Goal: Information Seeking & Learning: Learn about a topic

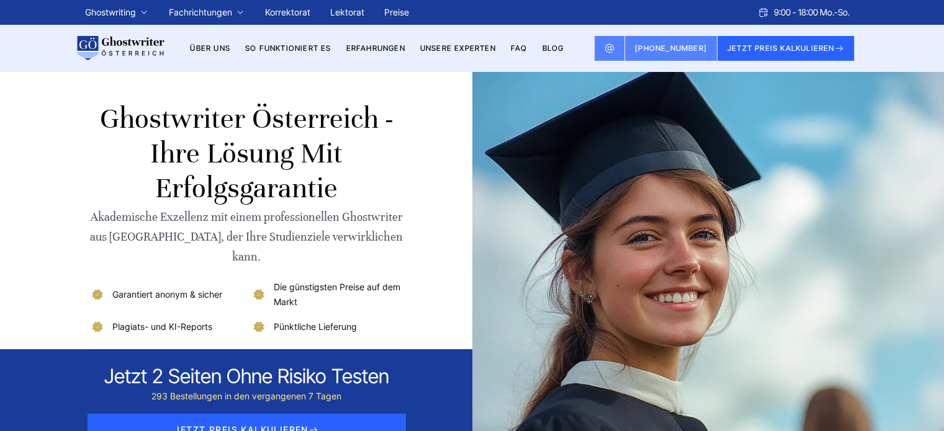
click at [87, 136] on div "Ghostwriter Österreich - Ihre Lösung mit Erfolgsgarantie Akademische Exzellenz …" at bounding box center [472, 266] width 794 height 389
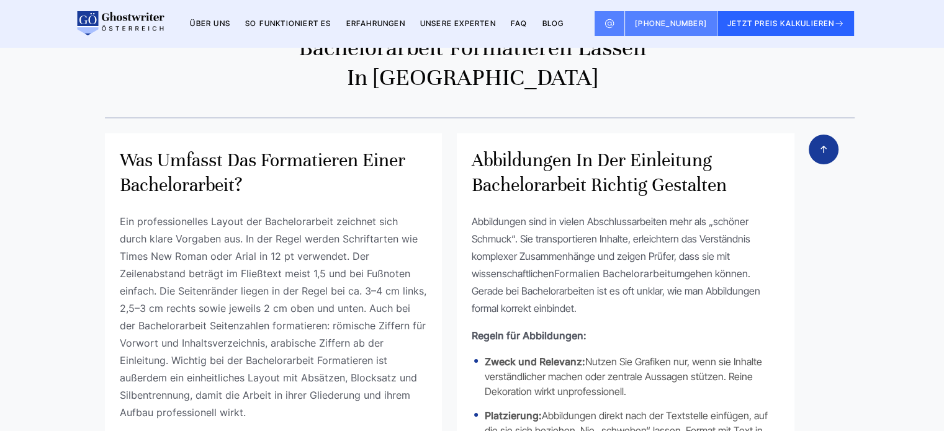
scroll to position [7510, 0]
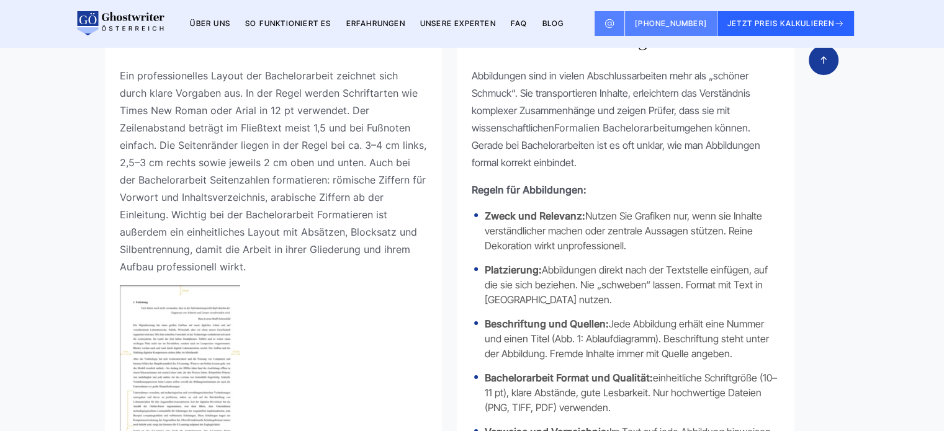
scroll to position [124, 0]
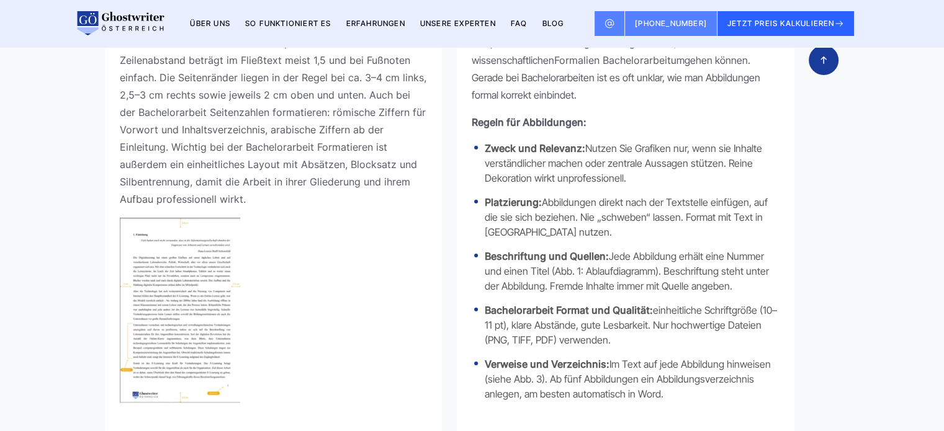
click at [216, 223] on img at bounding box center [180, 311] width 120 height 186
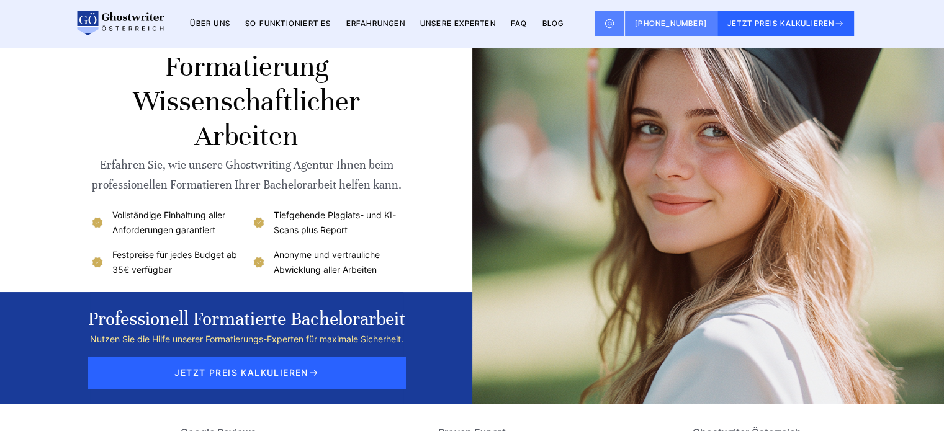
scroll to position [0, 0]
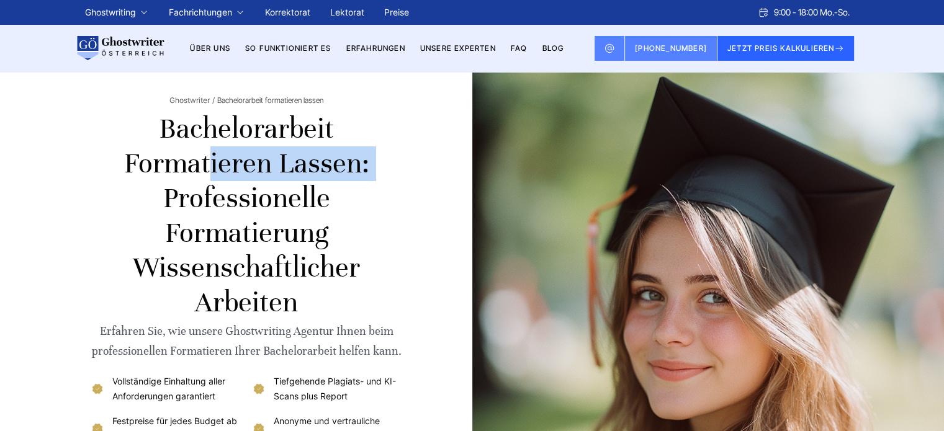
drag, startPoint x: 163, startPoint y: 127, endPoint x: 330, endPoint y: 133, distance: 167.1
click at [330, 133] on h1 "Bachelorarbeit formatieren lassen: Professionelle Formatierung wissenschaftlich…" at bounding box center [246, 216] width 313 height 209
copy h1 "Bachelorarbeit"
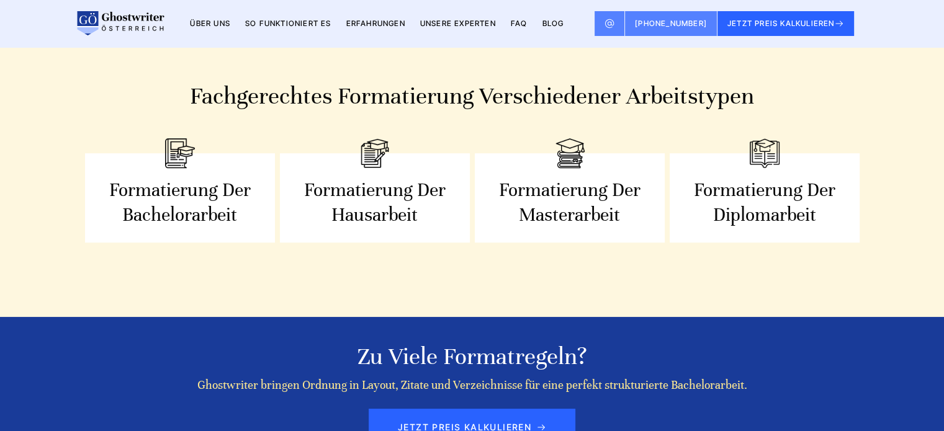
scroll to position [1216, 0]
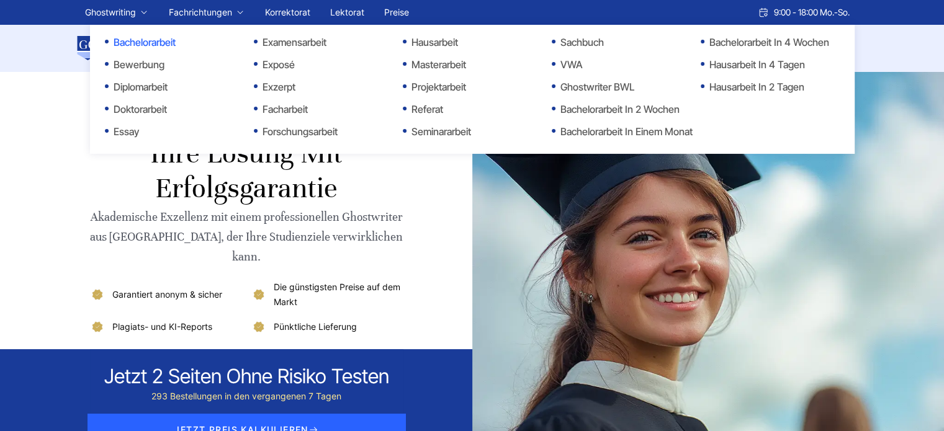
click at [119, 40] on link "Bachelorarbeit" at bounding box center [167, 42] width 124 height 15
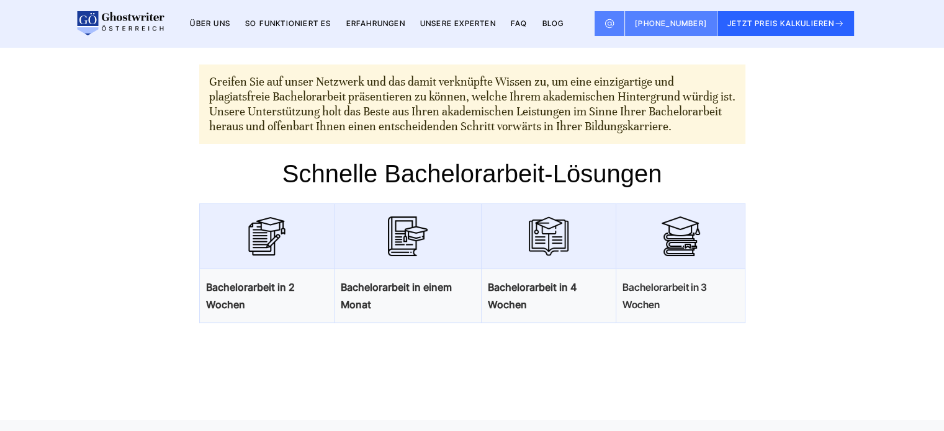
scroll to position [745, 0]
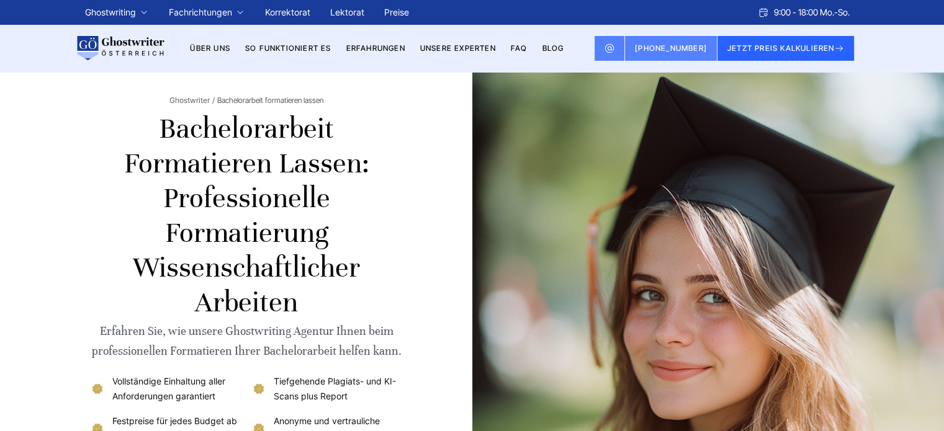
click at [554, 52] on link "BLOG" at bounding box center [553, 47] width 22 height 9
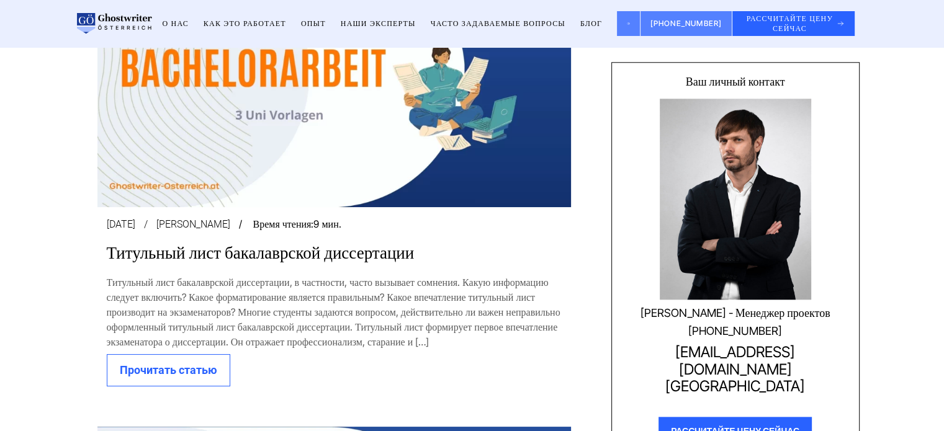
scroll to position [1117, 0]
